Goal: Task Accomplishment & Management: Manage account settings

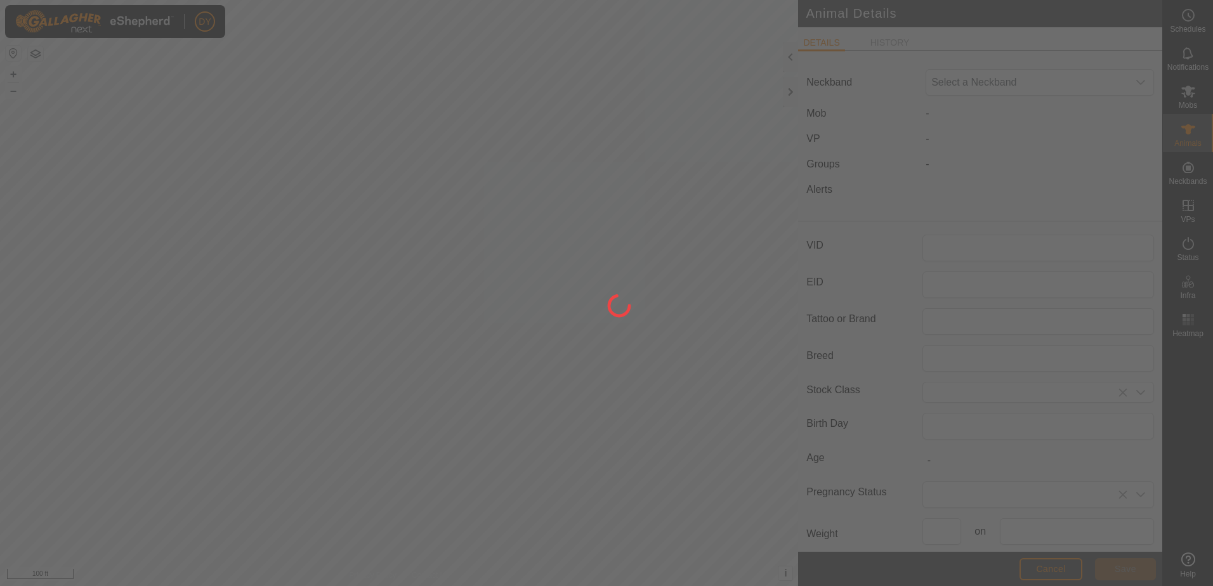
type input "410"
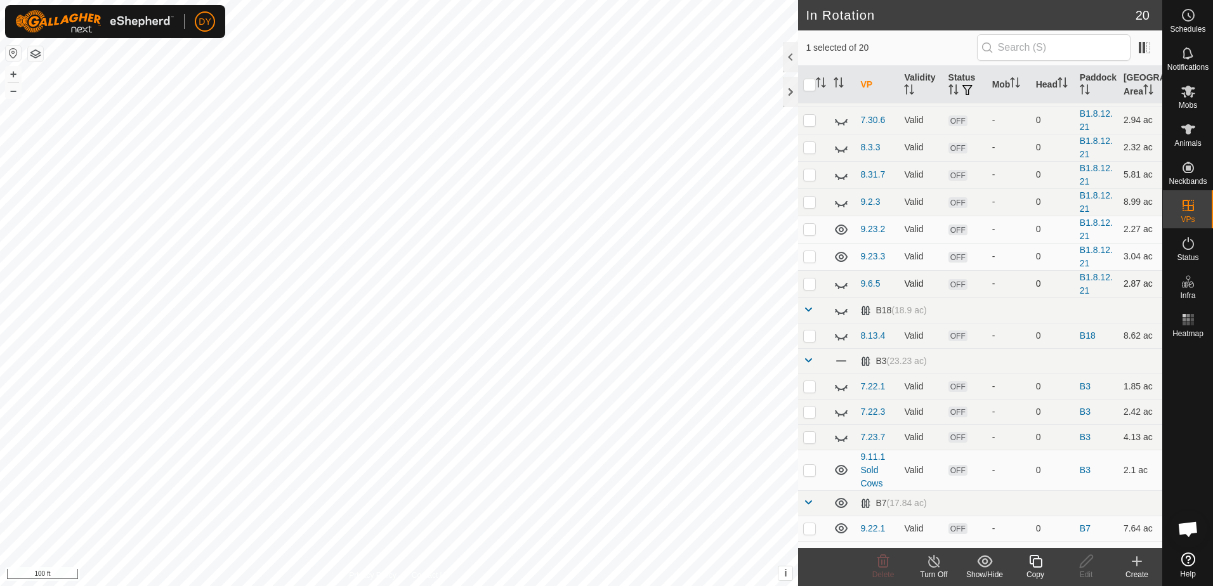
scroll to position [265, 0]
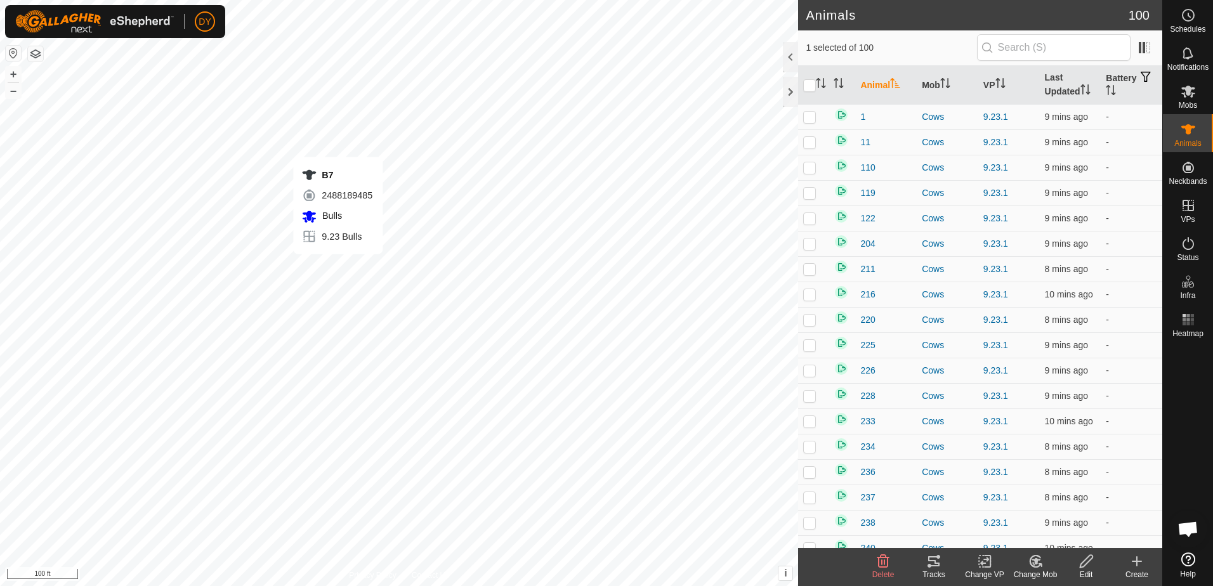
checkbox input "true"
checkbox input "false"
checkbox input "true"
click at [789, 89] on div at bounding box center [790, 92] width 15 height 30
